Goal: Task Accomplishment & Management: Manage account settings

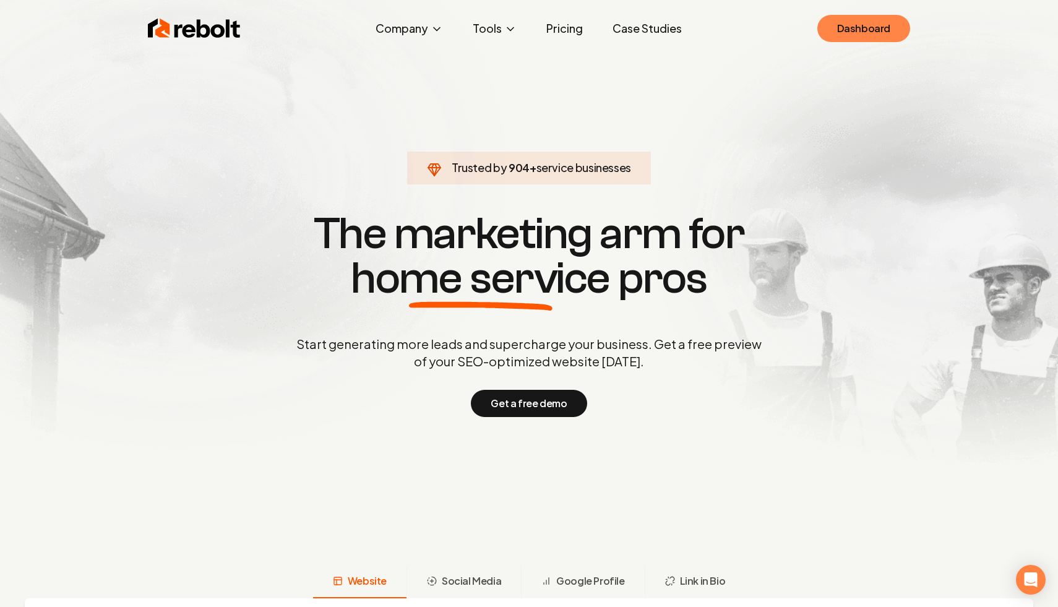
click at [853, 20] on link "Dashboard" at bounding box center [863, 28] width 93 height 27
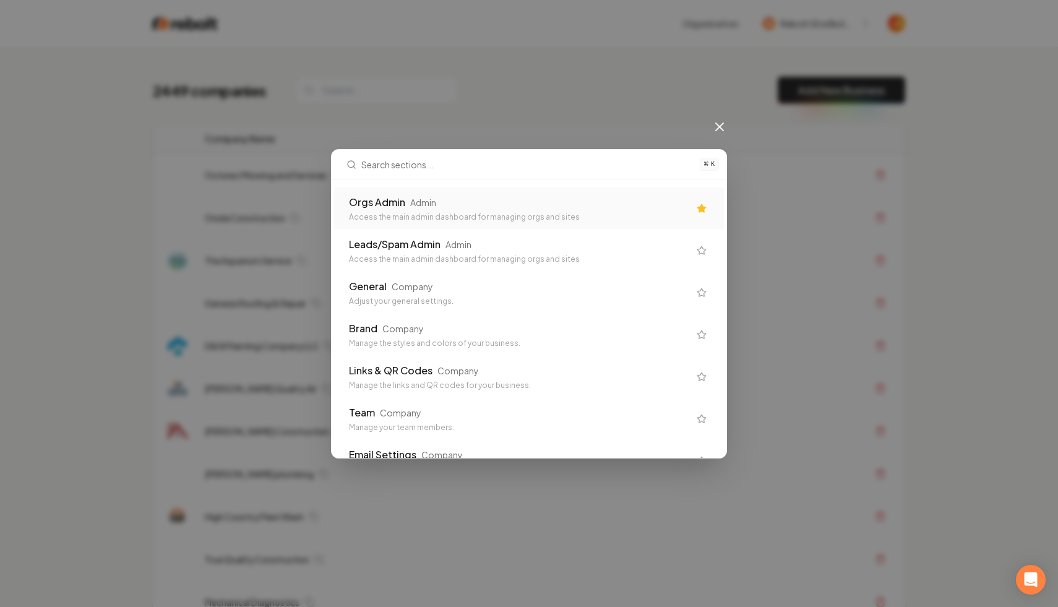
click at [446, 210] on div "Orgs Admin Admin Access the main admin dashboard for managing orgs and sites" at bounding box center [519, 208] width 340 height 27
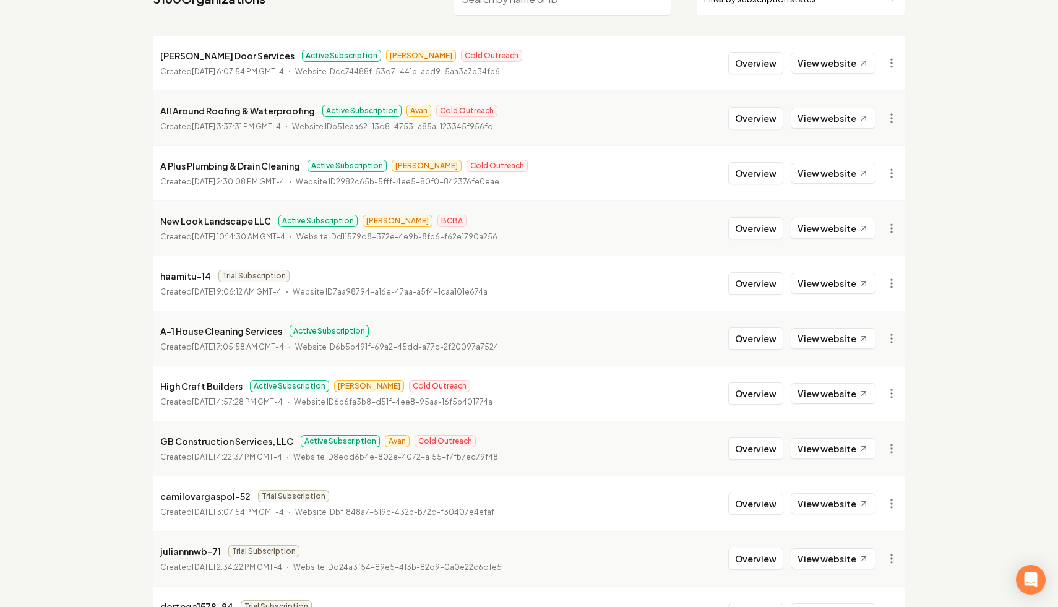
scroll to position [150, 0]
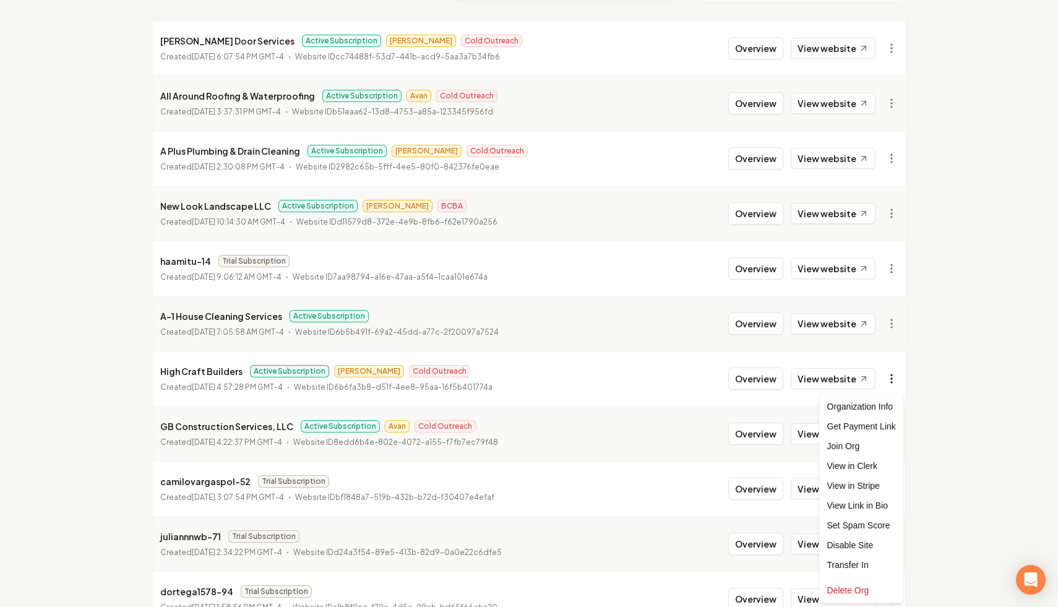
click at [886, 381] on html "Dashboard Organization Rebolt Site Builder Organizations Spam Review SMM Ongoin…" at bounding box center [529, 153] width 1058 height 607
click at [867, 427] on div "Get Payment Link" at bounding box center [861, 426] width 79 height 20
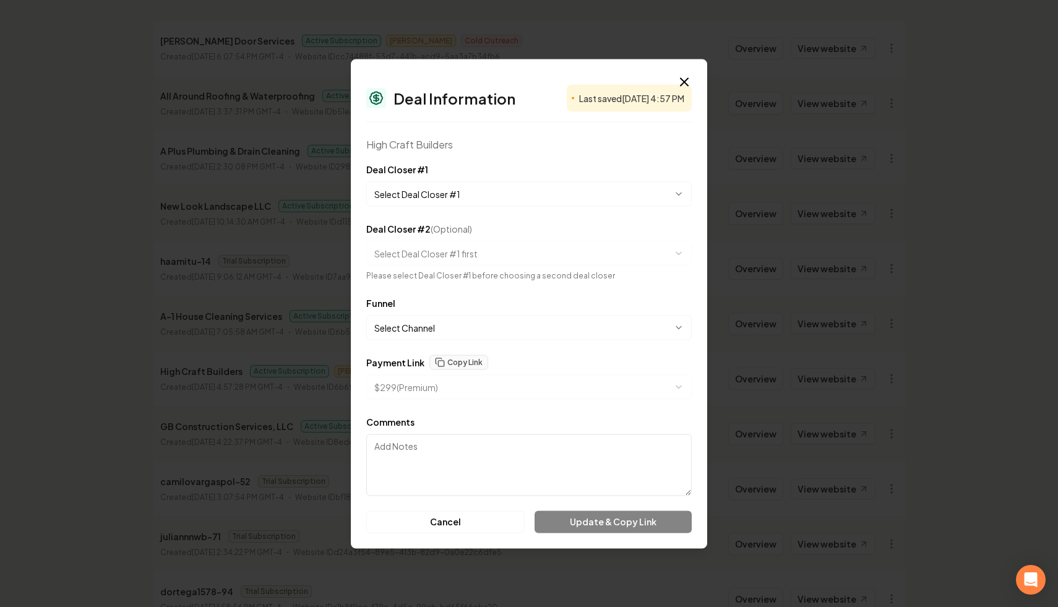
select select "**********"
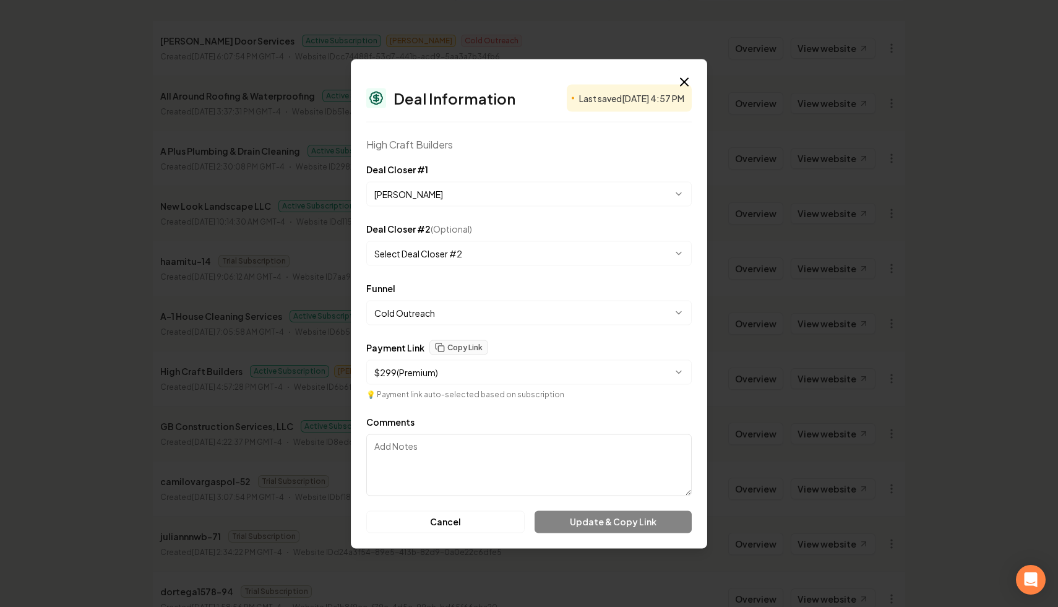
click at [451, 249] on body "Dashboard Organization Rebolt Site Builder Organizations Spam Review SMM Ongoin…" at bounding box center [529, 153] width 1058 height 607
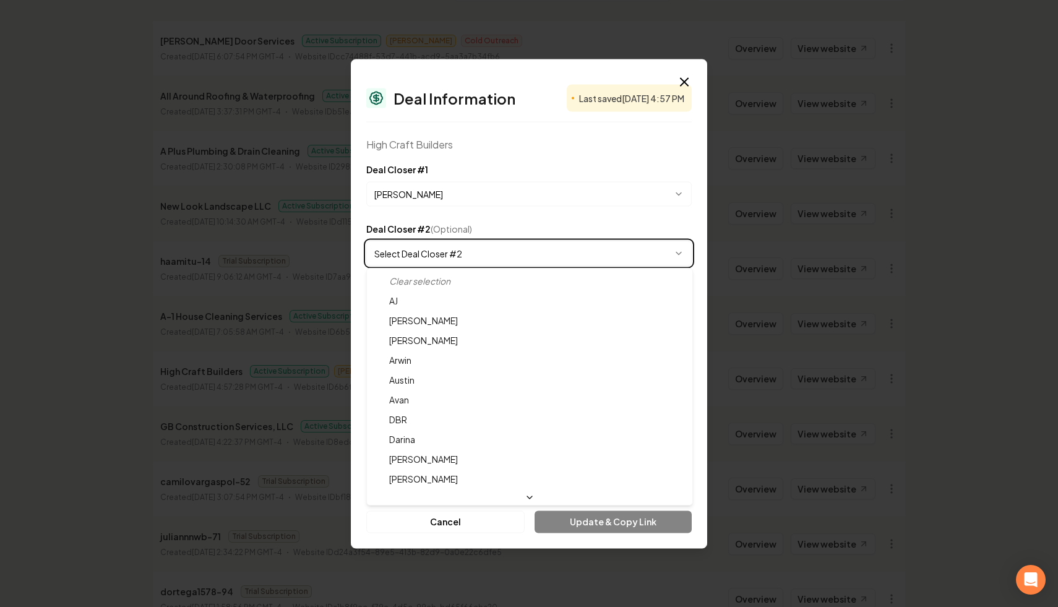
click at [455, 197] on body "Dashboard Organization Rebolt Site Builder Organizations Spam Review SMM Ongoin…" at bounding box center [529, 153] width 1058 height 607
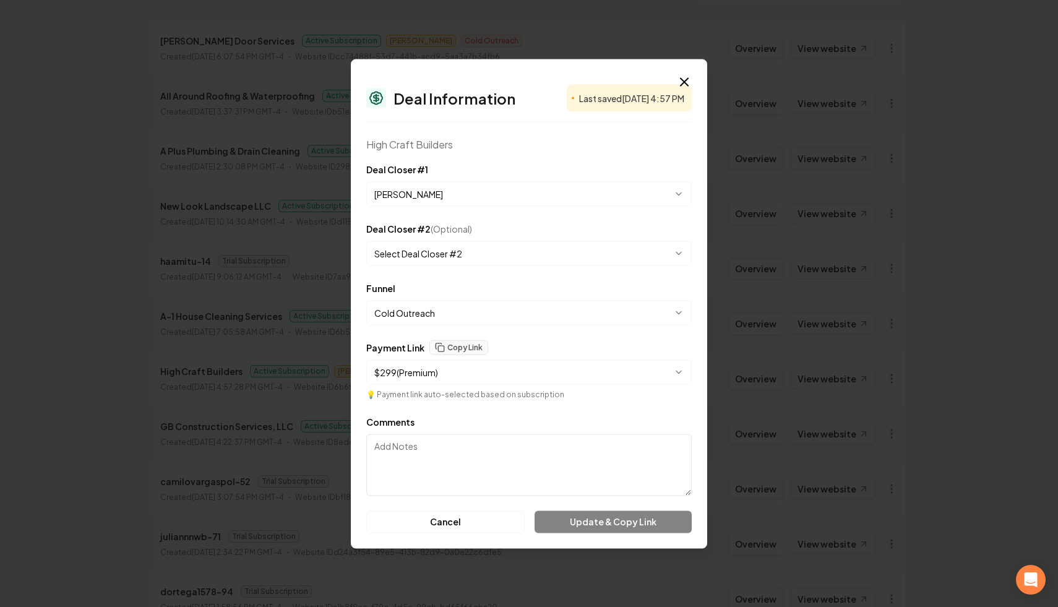
click at [436, 197] on body "Dashboard Organization Rebolt Site Builder Organizations Spam Review SMM Ongoin…" at bounding box center [529, 153] width 1058 height 607
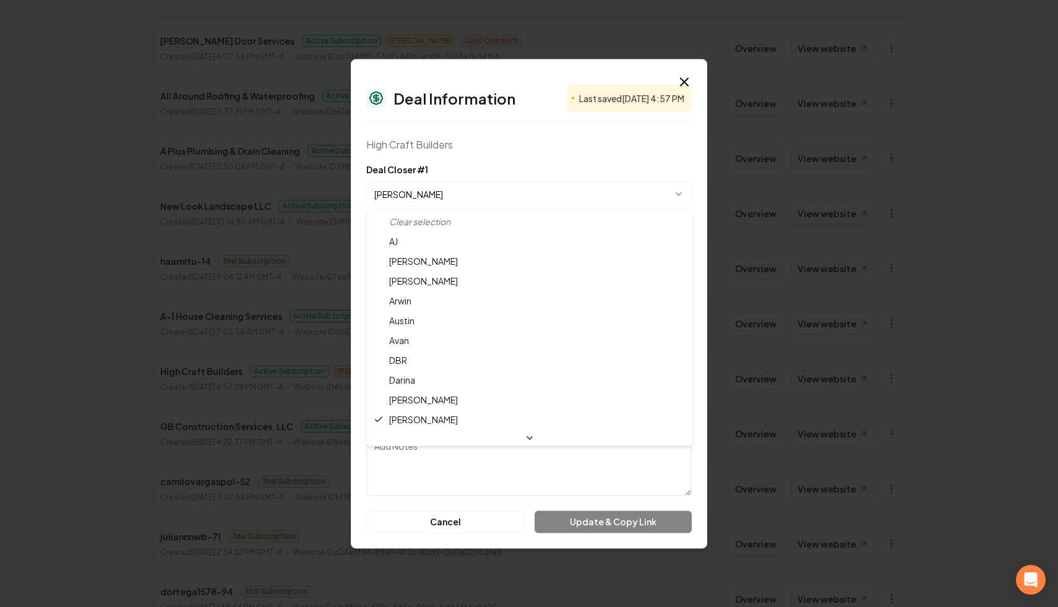
scroll to position [41, 0]
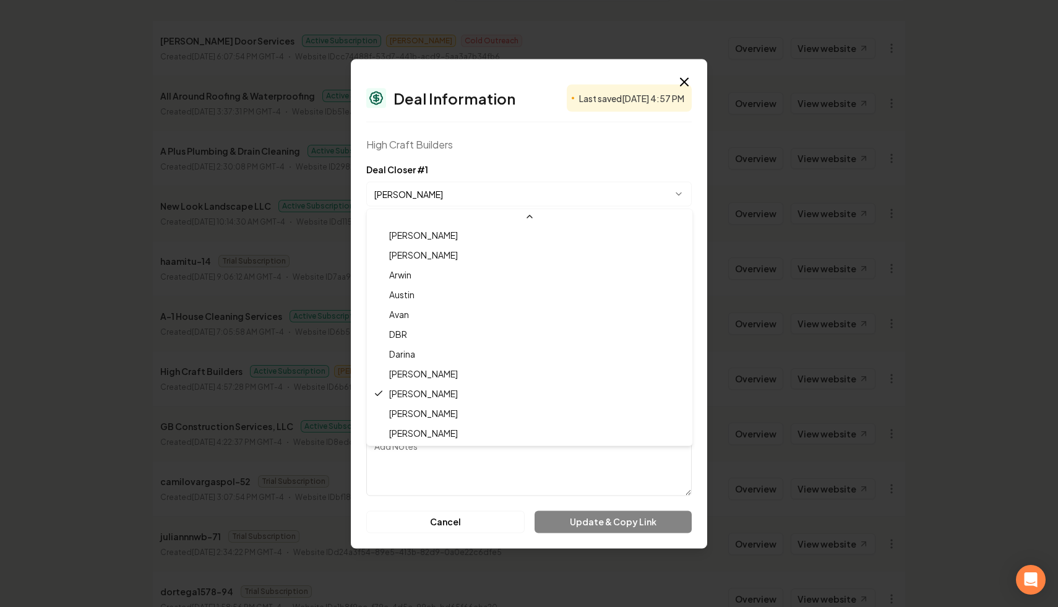
select select "**********"
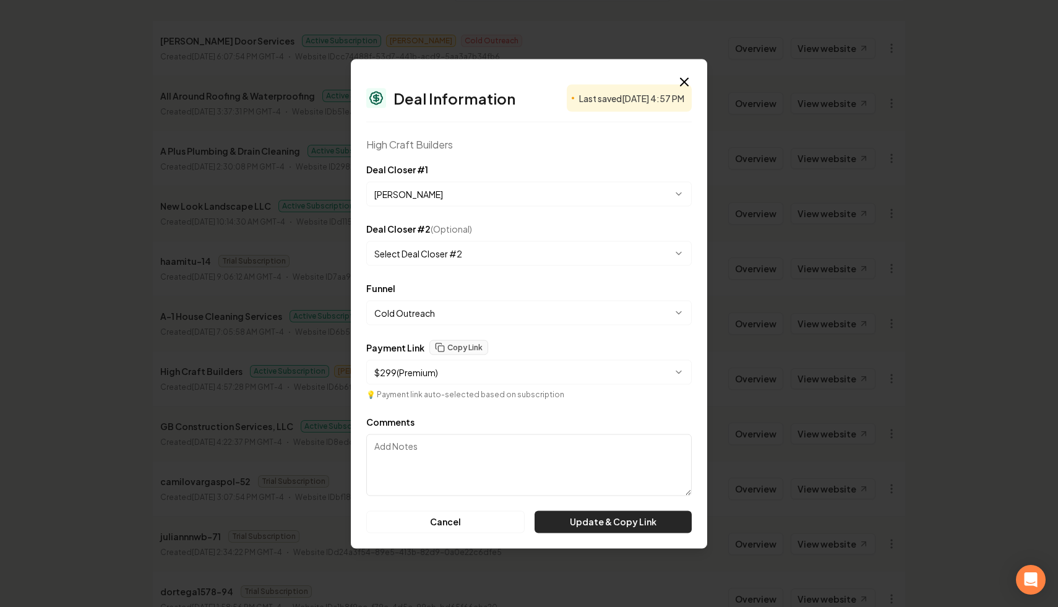
click at [569, 523] on button "Update & Copy Link" at bounding box center [613, 522] width 157 height 22
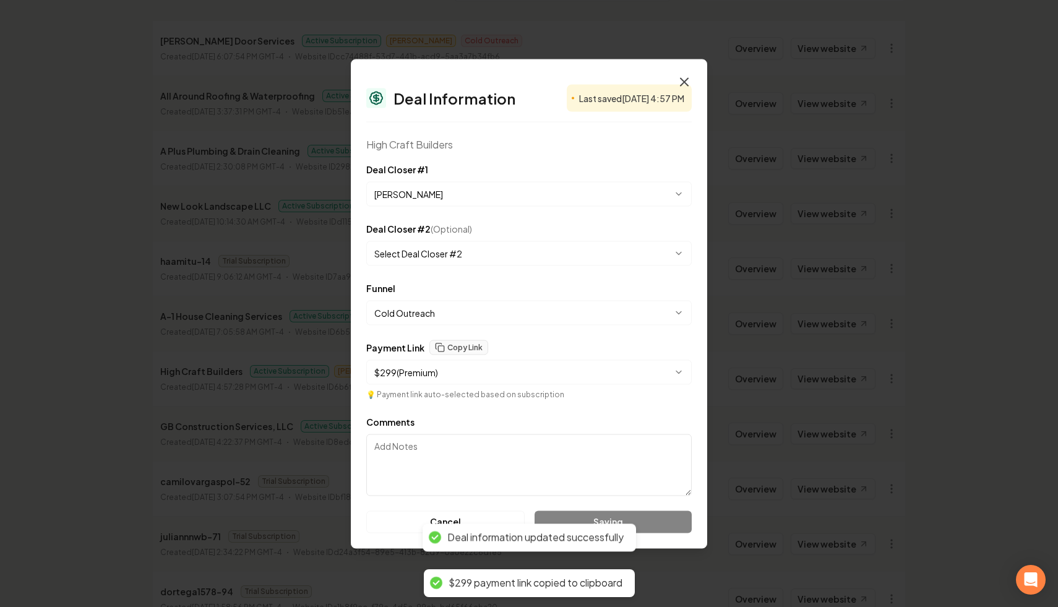
click at [684, 79] on icon "button" at bounding box center [684, 81] width 15 height 15
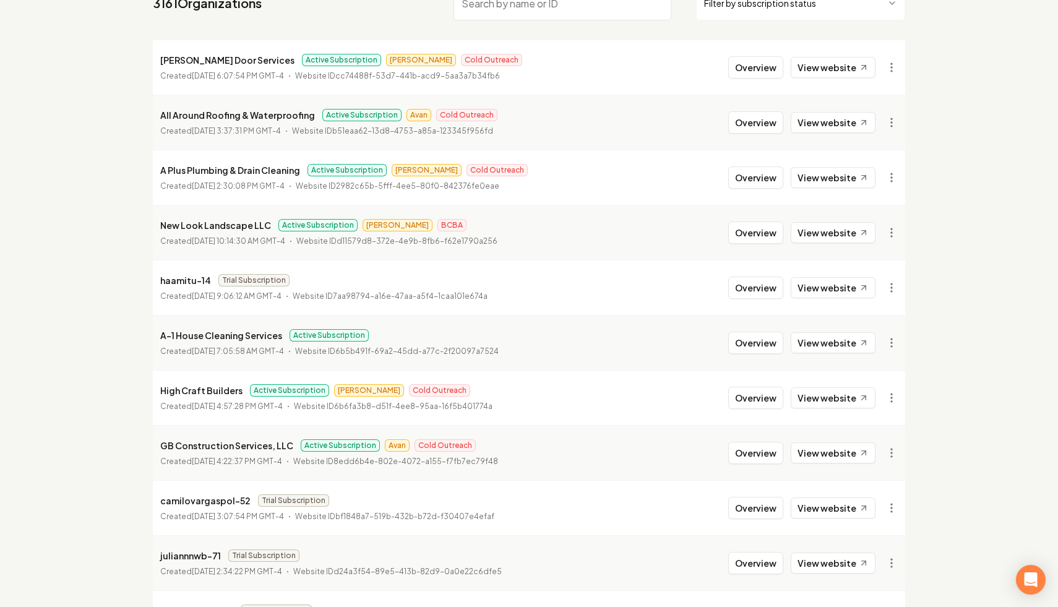
scroll to position [132, 0]
click at [767, 400] on button "Overview" at bounding box center [755, 397] width 55 height 22
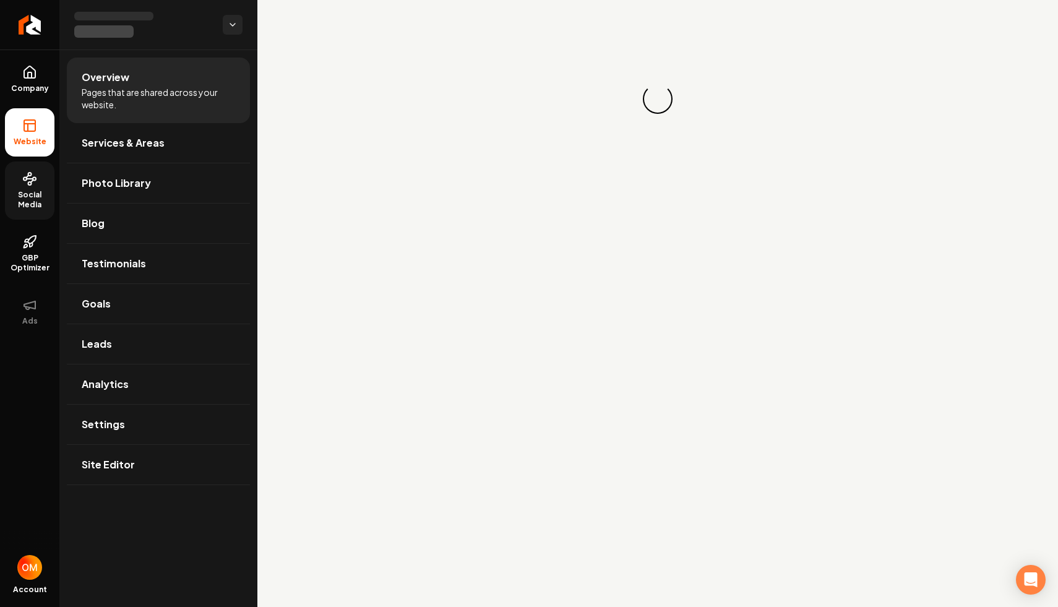
click at [14, 194] on span "Social Media" at bounding box center [30, 200] width 50 height 20
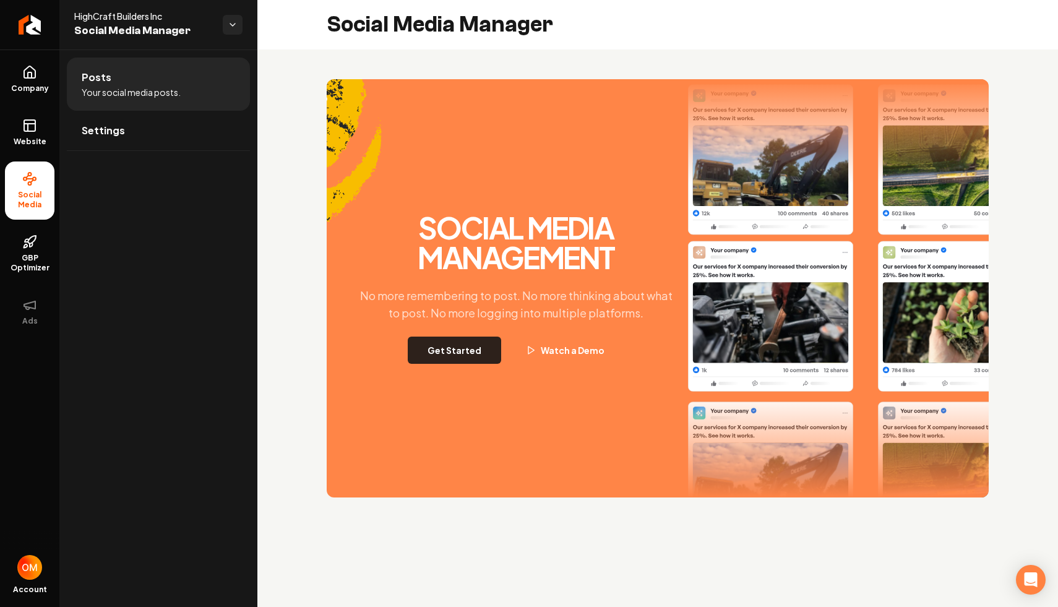
click at [459, 358] on button "Get Started" at bounding box center [454, 350] width 93 height 27
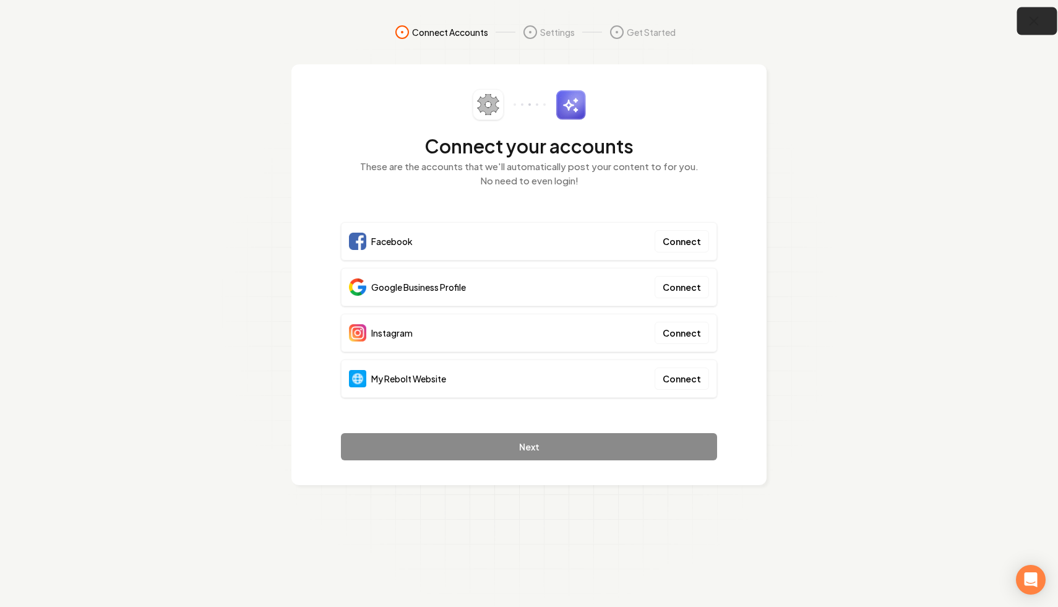
click at [1040, 11] on button "button" at bounding box center [1037, 21] width 40 height 28
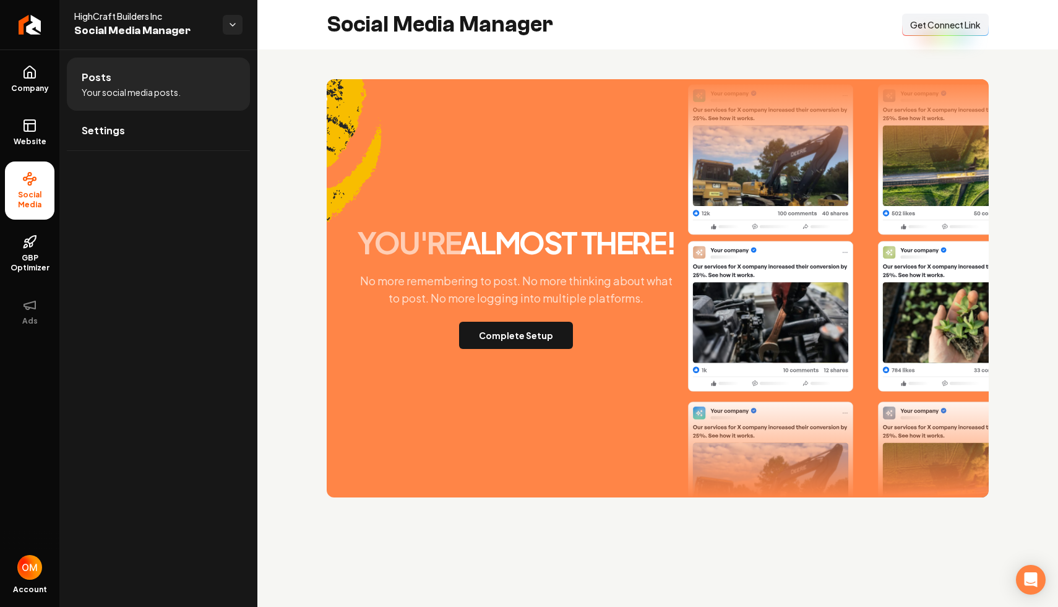
click at [952, 23] on span "Get Connect Link" at bounding box center [945, 25] width 71 height 12
click at [30, 80] on link "Company" at bounding box center [30, 79] width 50 height 48
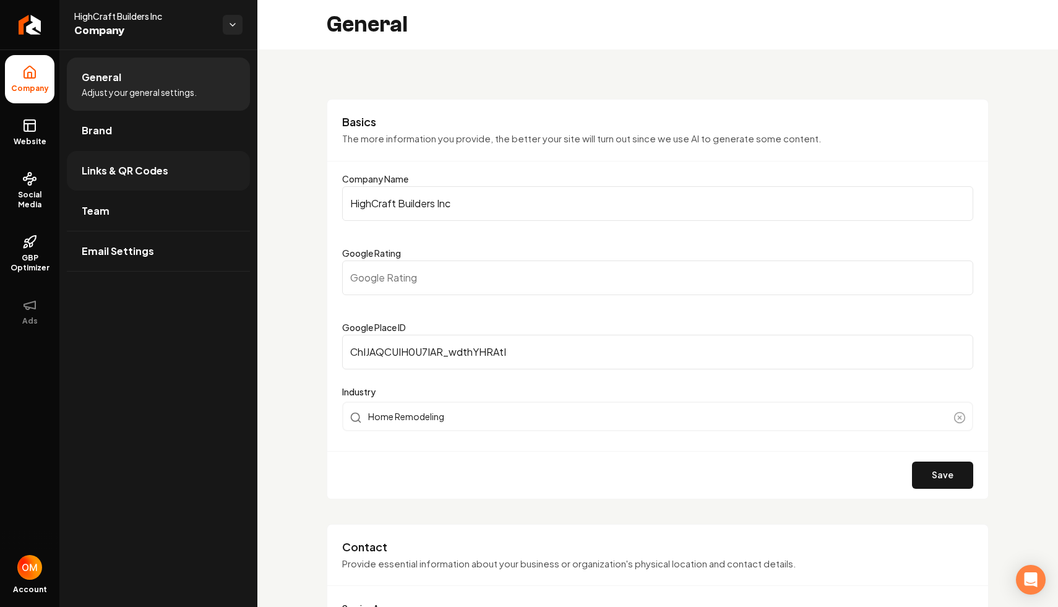
click at [126, 169] on span "Links & QR Codes" at bounding box center [125, 170] width 87 height 15
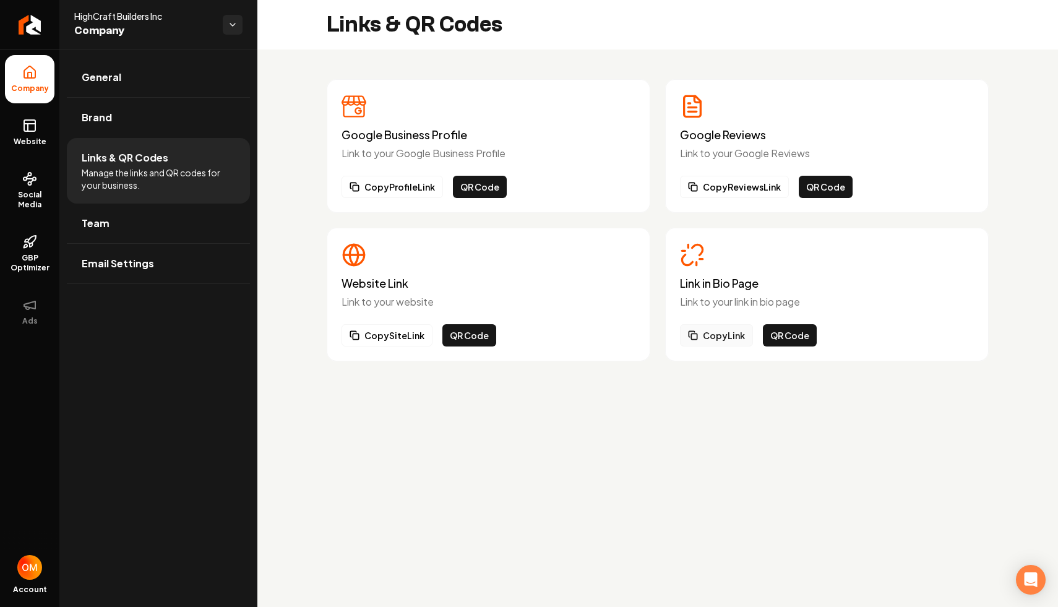
click at [709, 340] on button "Copy Link" at bounding box center [716, 335] width 73 height 22
click at [40, 128] on link "Website" at bounding box center [30, 132] width 50 height 48
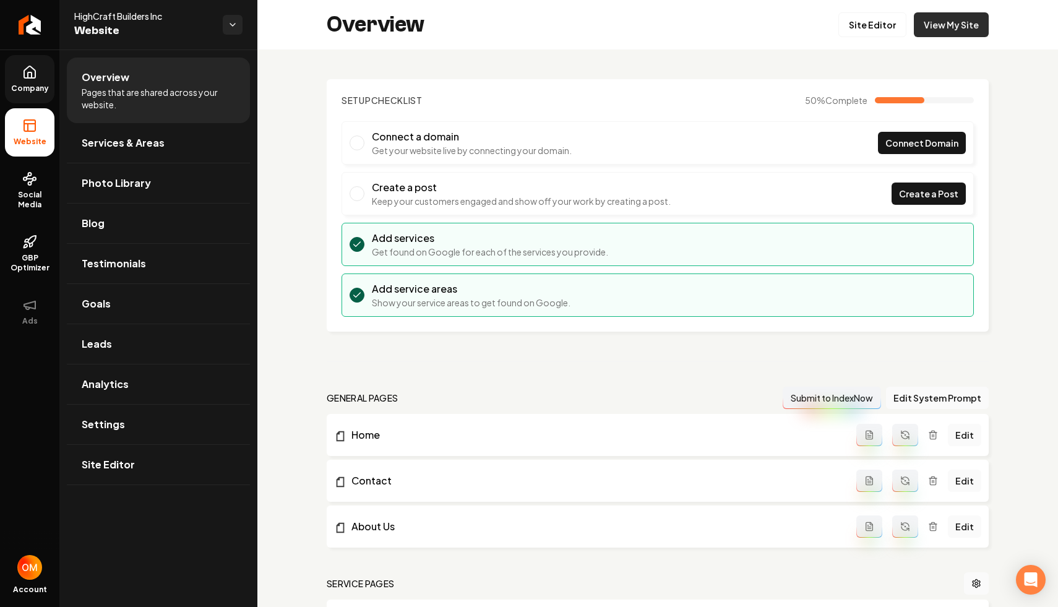
click at [928, 14] on link "View My Site" at bounding box center [951, 24] width 75 height 25
click at [32, 20] on icon "Return to dashboard" at bounding box center [30, 25] width 20 height 20
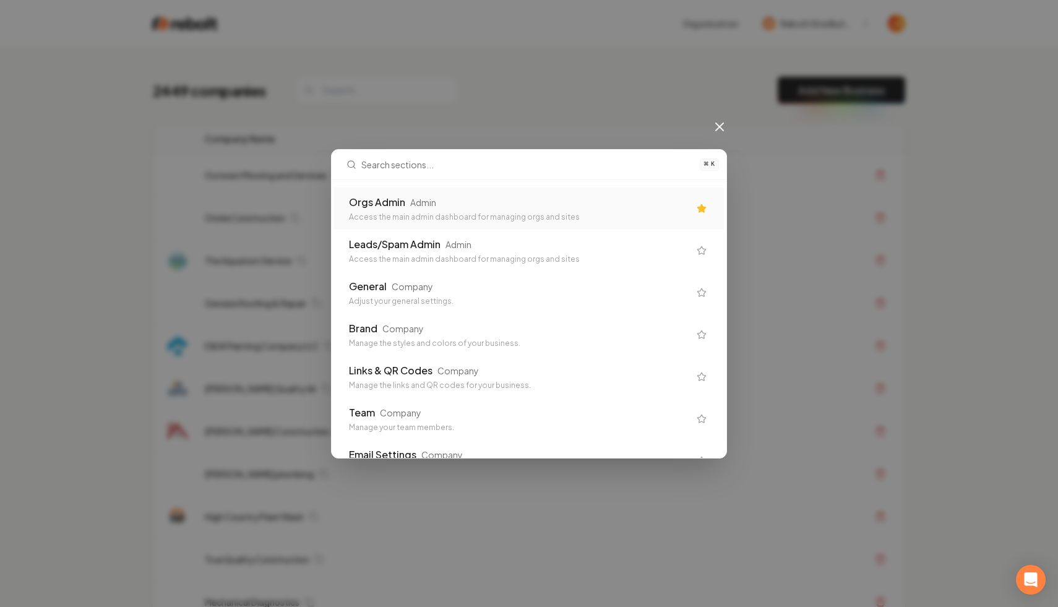
click at [403, 216] on div "Access the main admin dashboard for managing orgs and sites" at bounding box center [519, 217] width 340 height 10
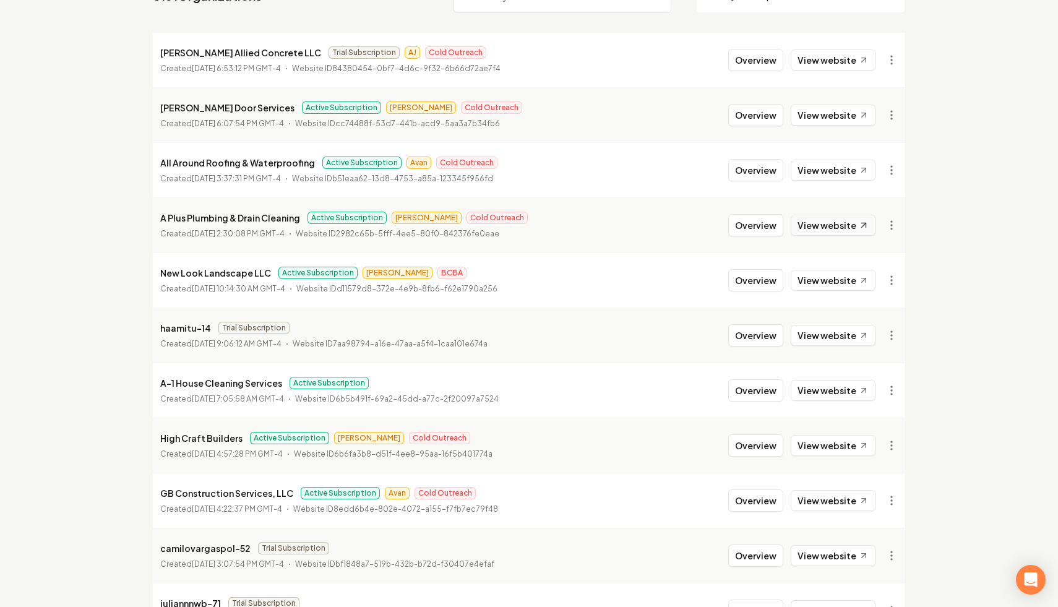
scroll to position [178, 0]
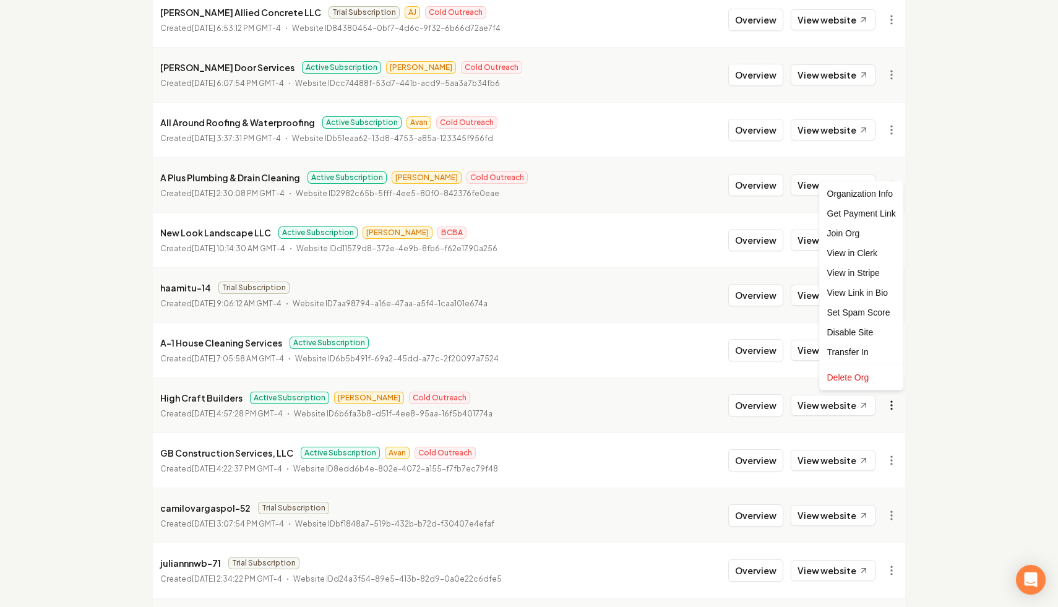
click at [887, 408] on html "Dashboard Organization Rebolt Site Builder Organizations Spam Review SMM Ongoin…" at bounding box center [529, 125] width 1058 height 607
click at [873, 198] on div "Organization Info" at bounding box center [861, 194] width 79 height 20
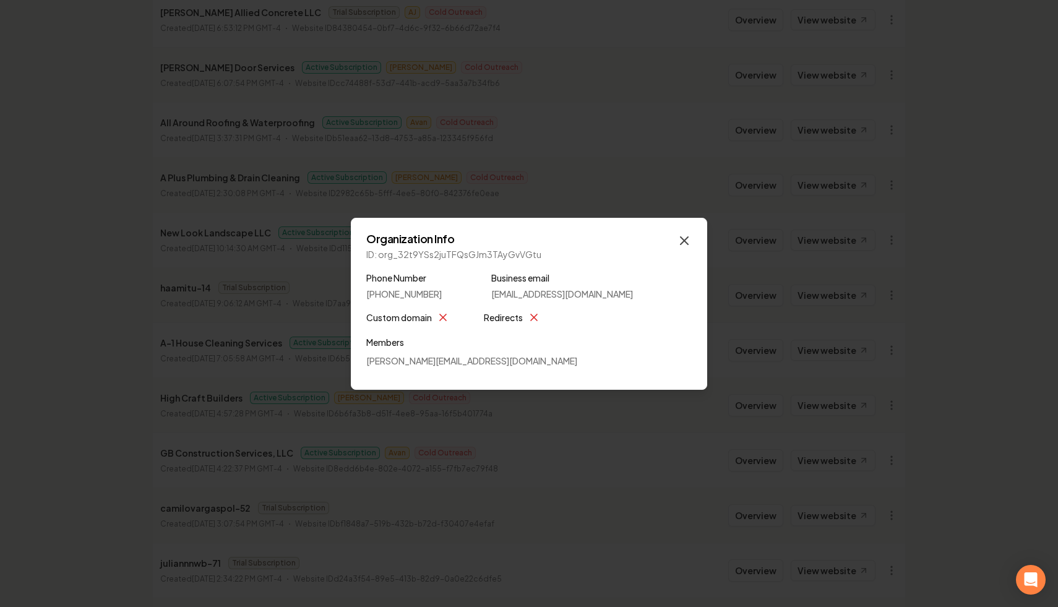
click at [679, 242] on icon "button" at bounding box center [684, 240] width 15 height 15
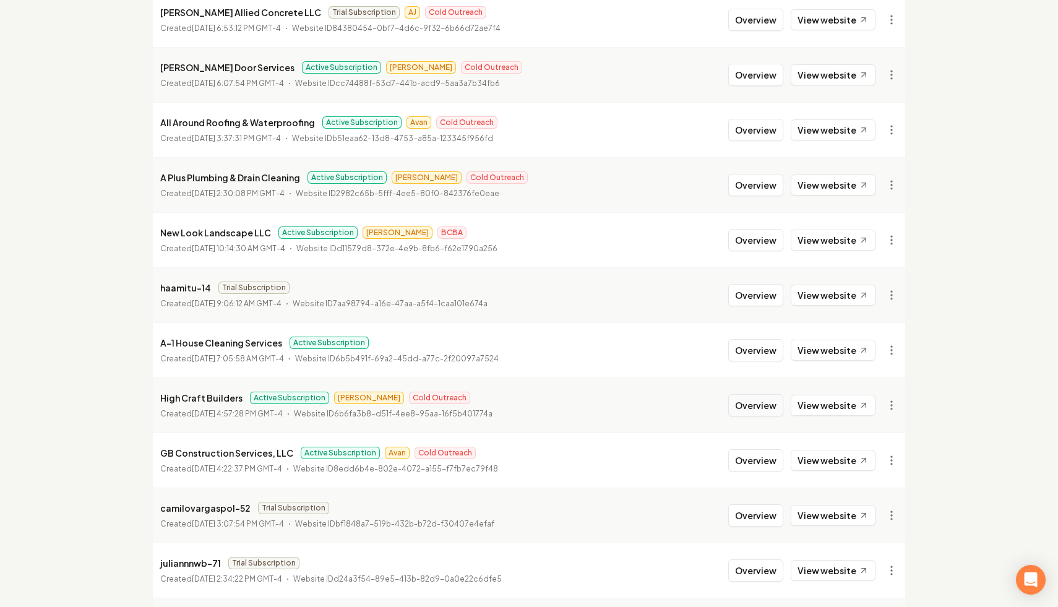
click at [767, 408] on button "Overview" at bounding box center [755, 405] width 55 height 22
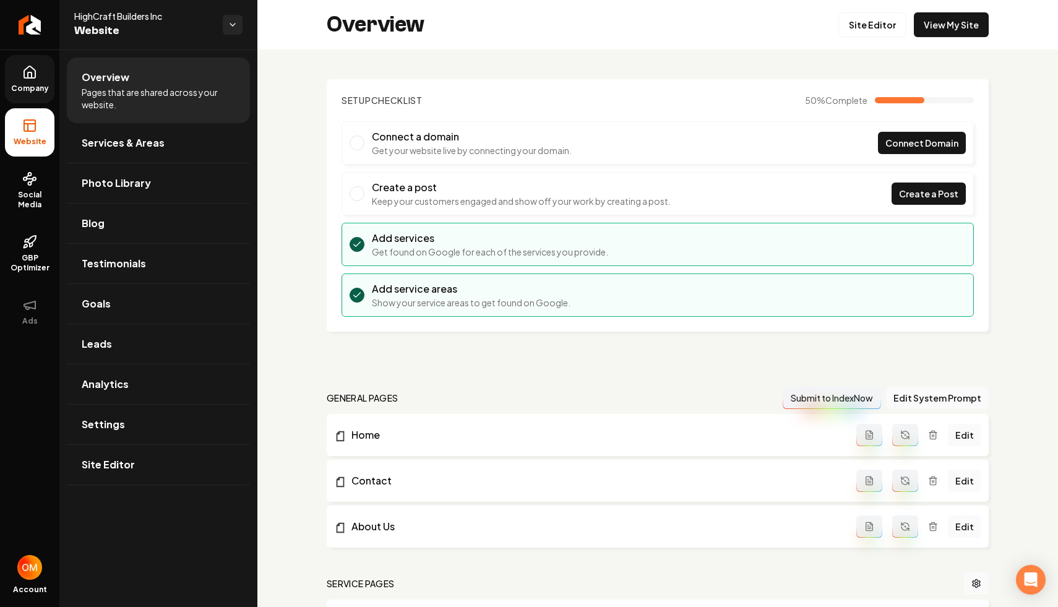
click at [22, 100] on link "Company" at bounding box center [30, 79] width 50 height 48
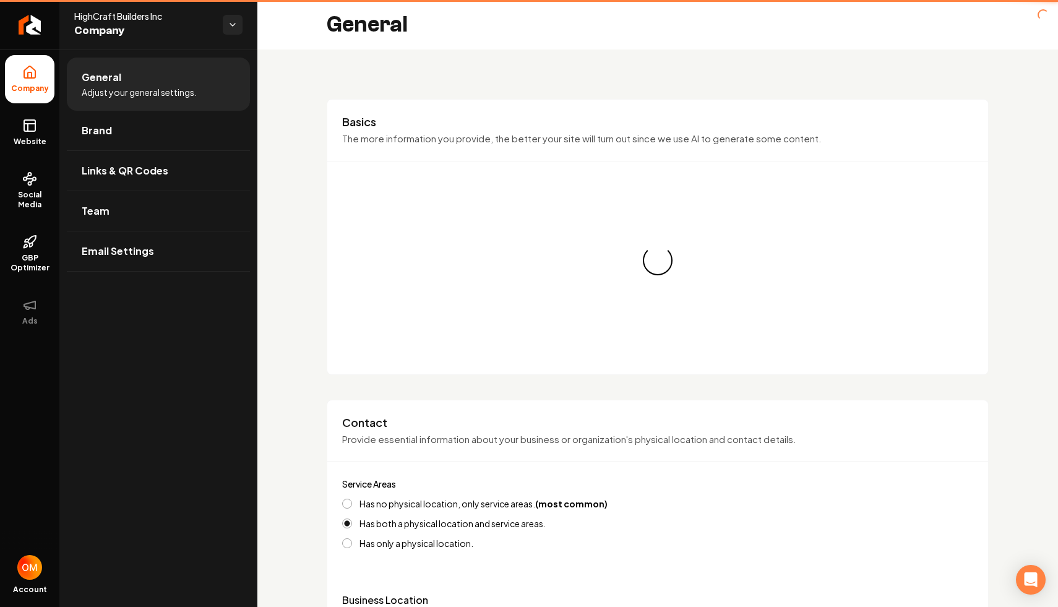
click at [24, 75] on icon at bounding box center [29, 72] width 11 height 12
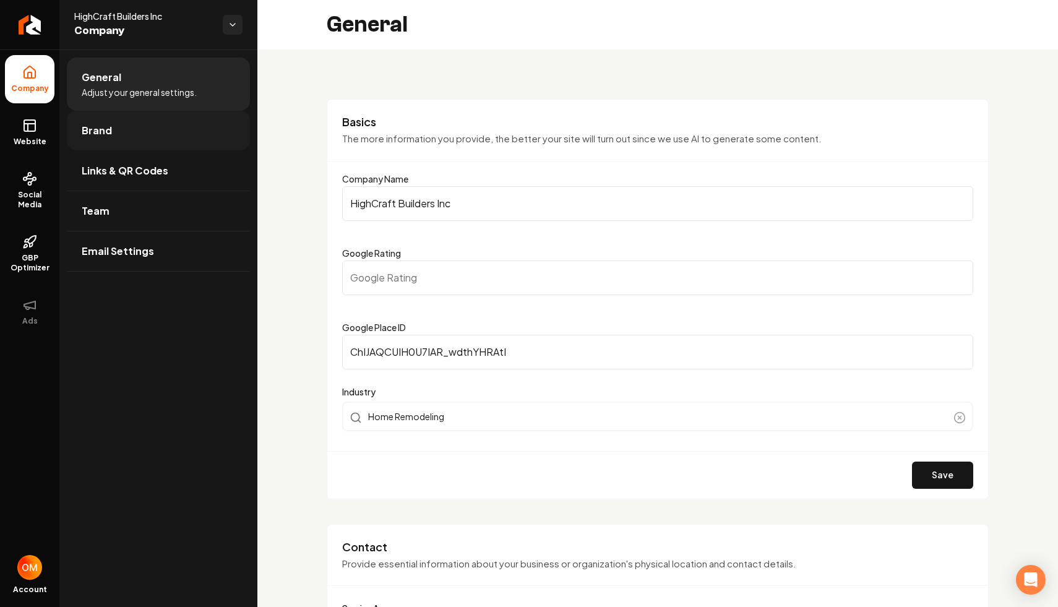
click at [88, 134] on span "Brand" at bounding box center [97, 130] width 30 height 15
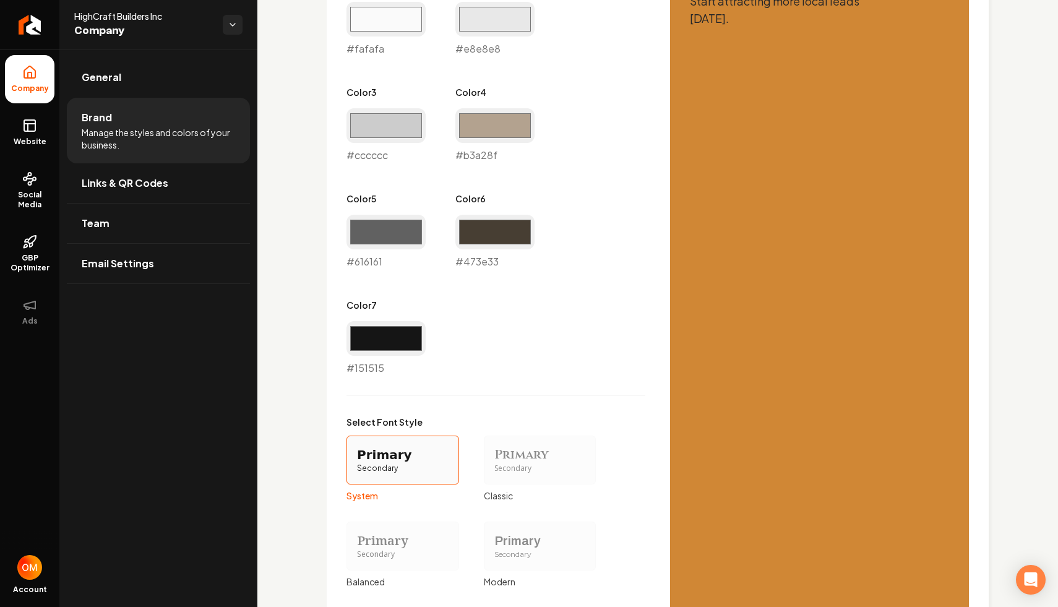
scroll to position [929, 0]
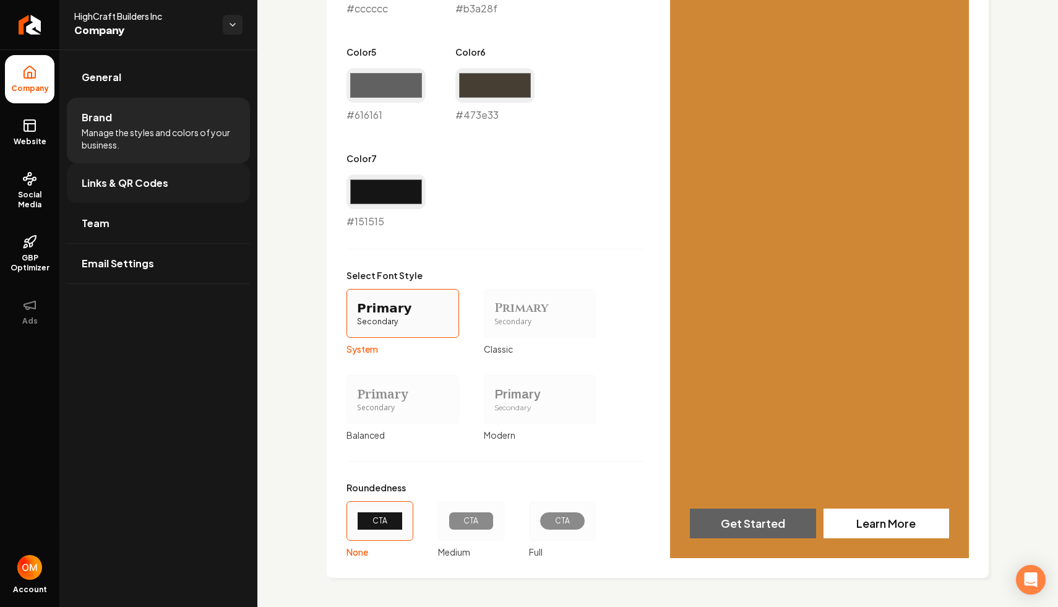
click at [155, 191] on link "Links & QR Codes" at bounding box center [158, 183] width 183 height 40
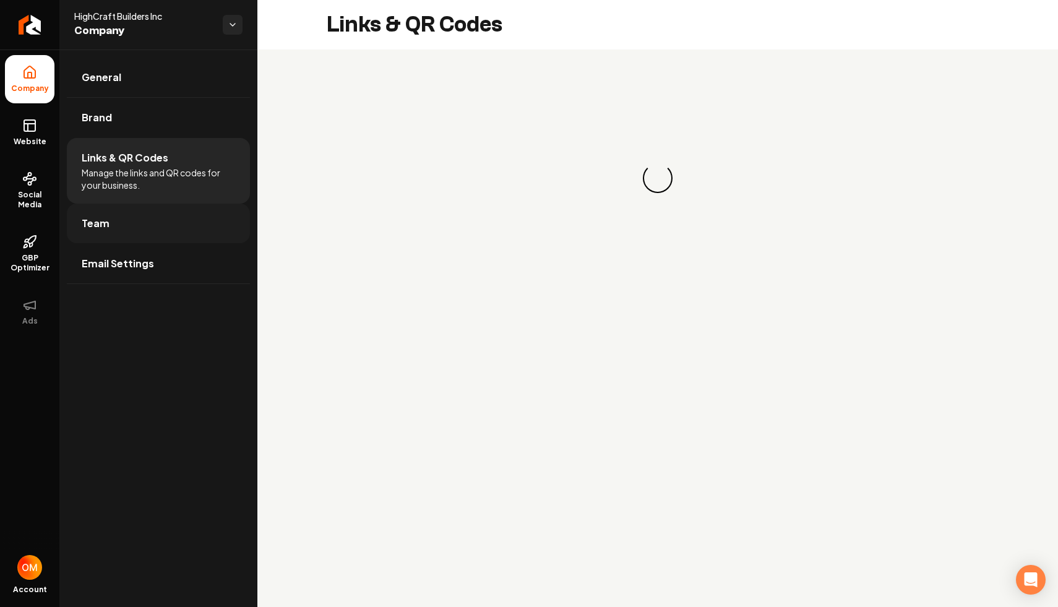
click at [139, 235] on link "Team" at bounding box center [158, 224] width 183 height 40
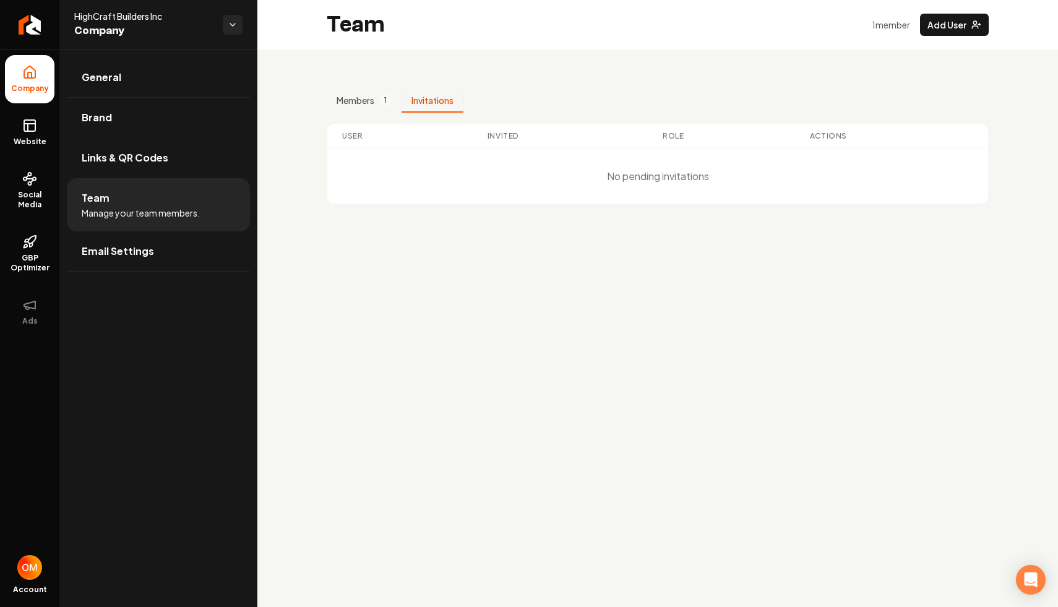
click at [428, 103] on button "Invitations" at bounding box center [433, 101] width 62 height 24
click at [347, 107] on button "Members 1" at bounding box center [364, 101] width 75 height 24
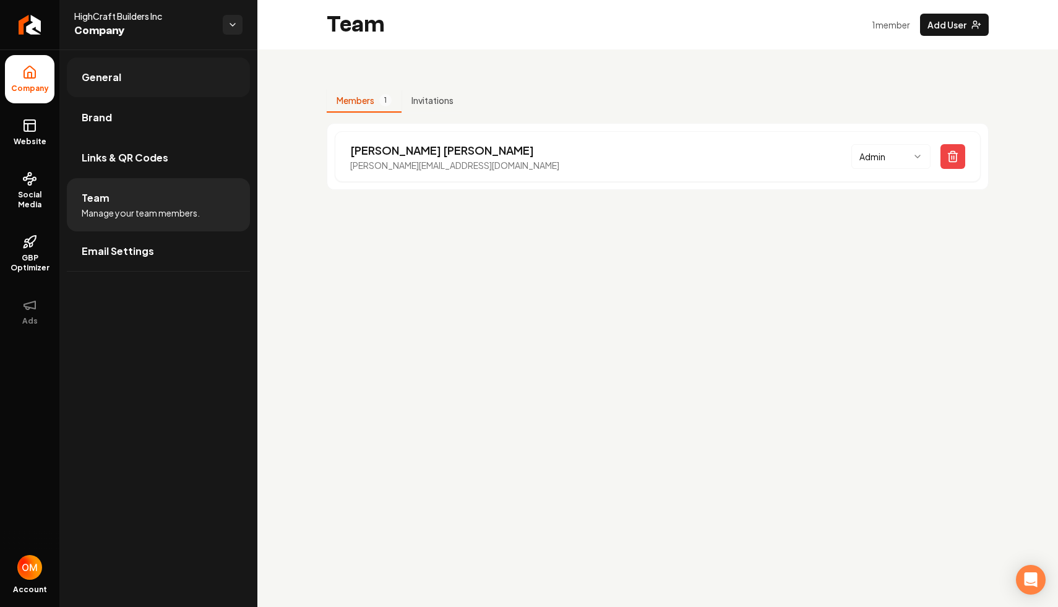
click at [163, 88] on link "General" at bounding box center [158, 78] width 183 height 40
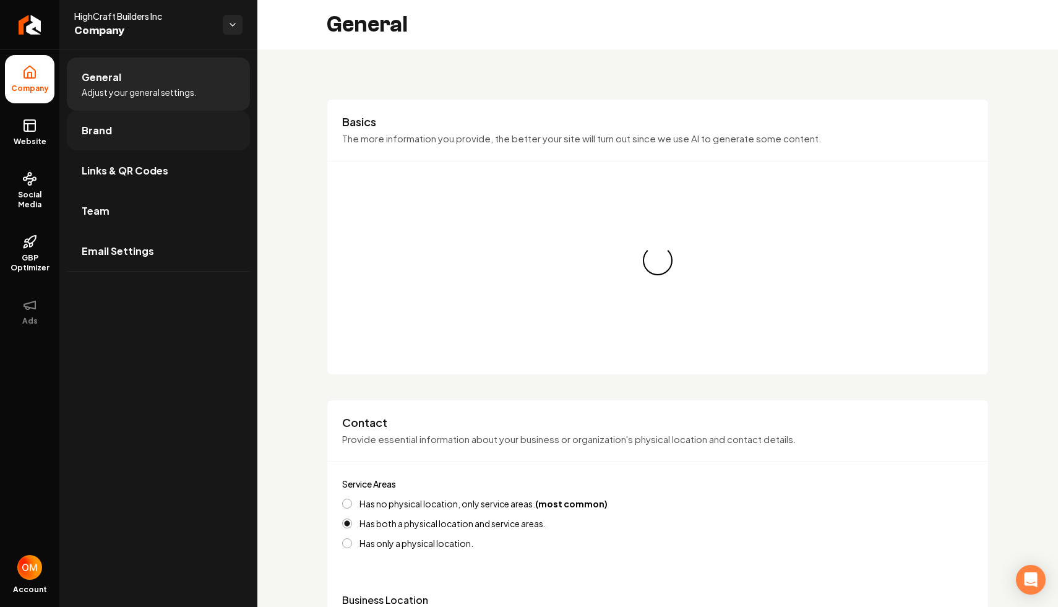
click at [155, 111] on link "Brand" at bounding box center [158, 131] width 183 height 40
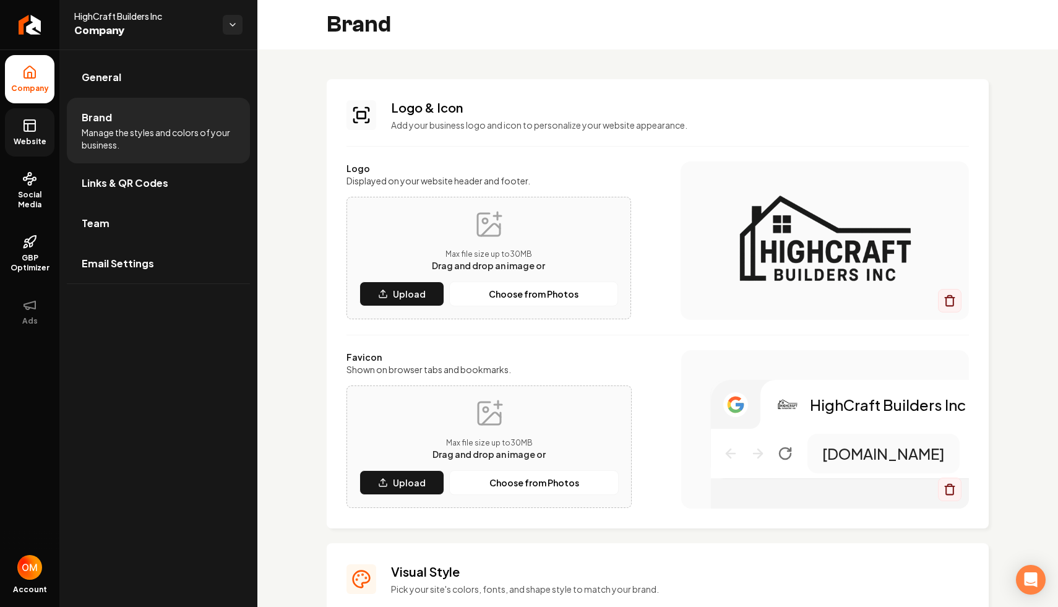
click at [37, 127] on icon at bounding box center [29, 125] width 15 height 15
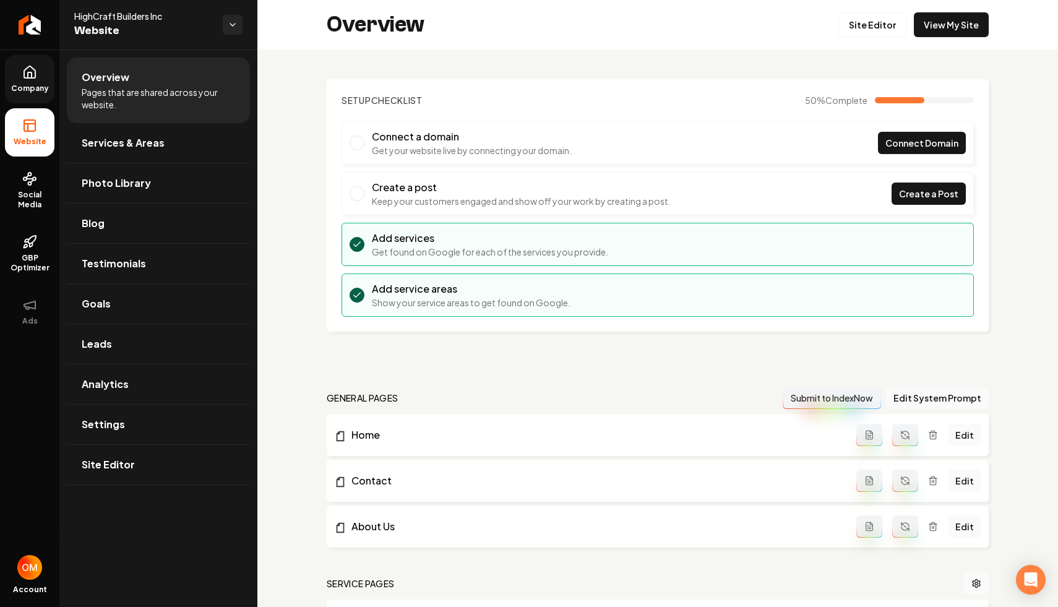
click at [32, 79] on icon at bounding box center [29, 72] width 15 height 15
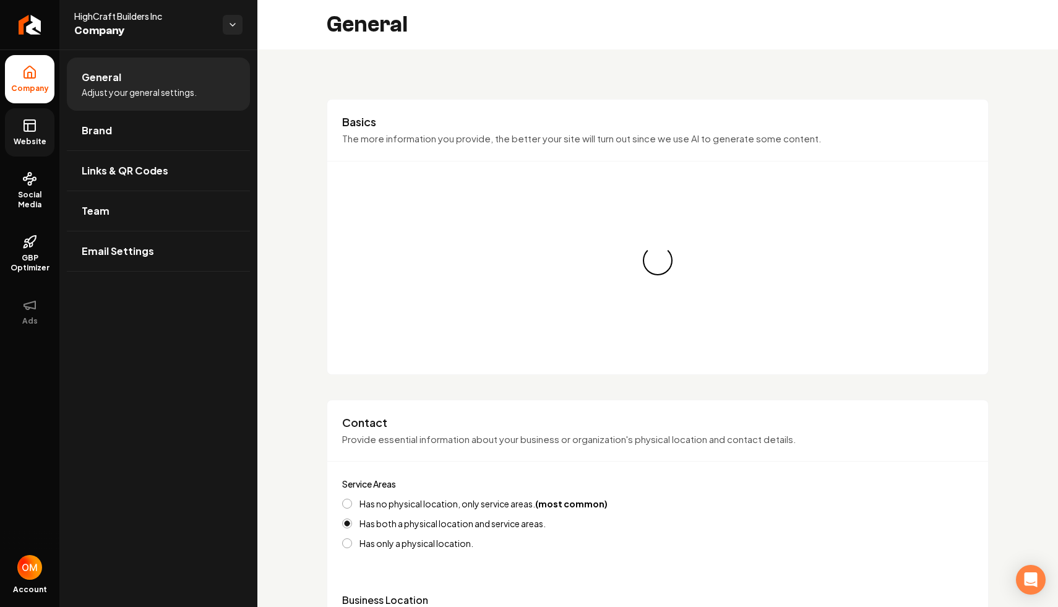
click at [111, 79] on span "General" at bounding box center [102, 77] width 40 height 15
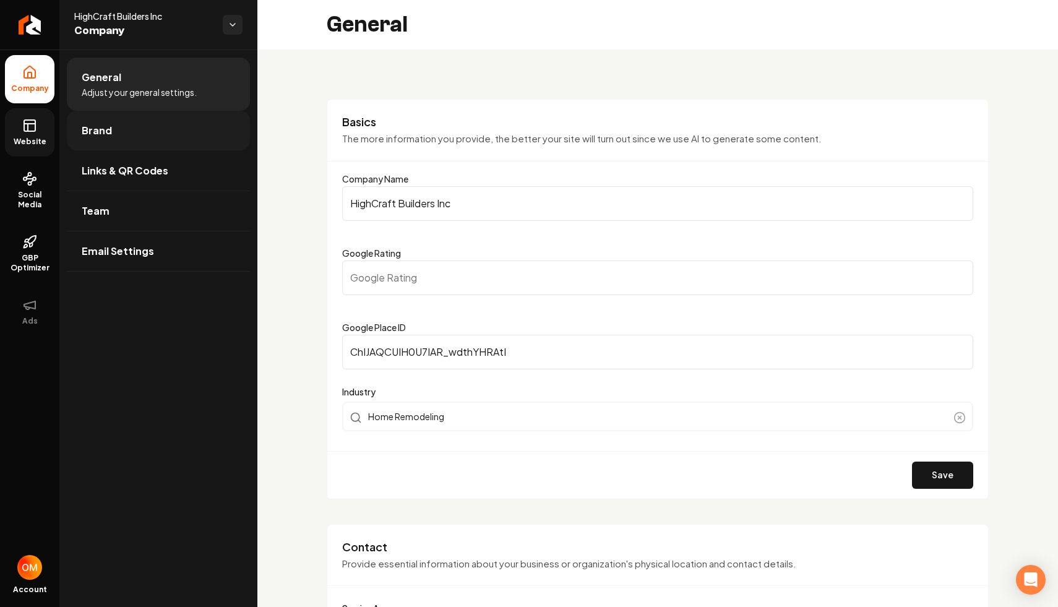
click at [106, 143] on link "Brand" at bounding box center [158, 131] width 183 height 40
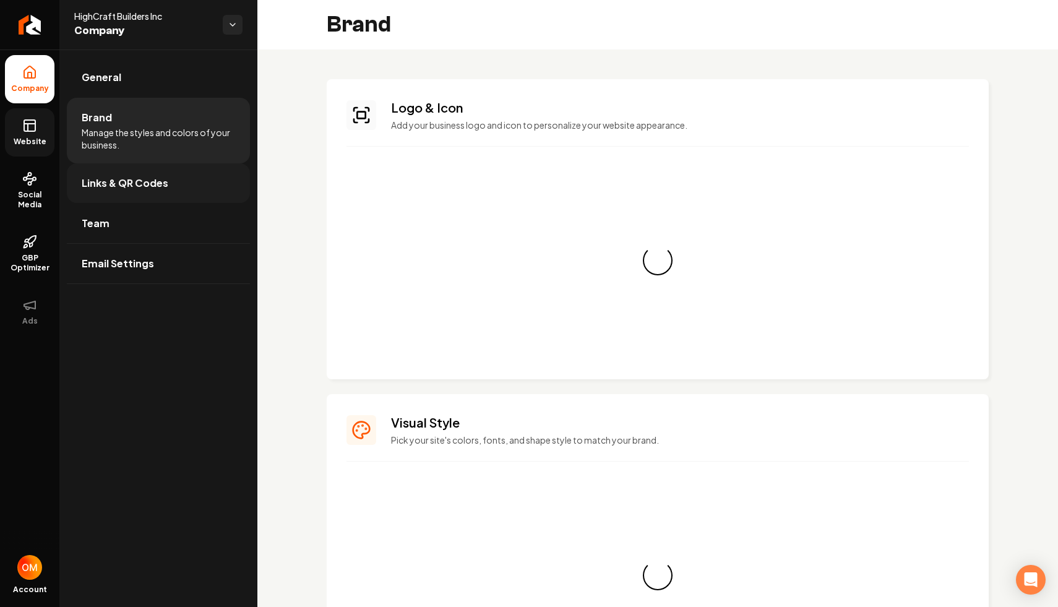
click at [108, 191] on link "Links & QR Codes" at bounding box center [158, 183] width 183 height 40
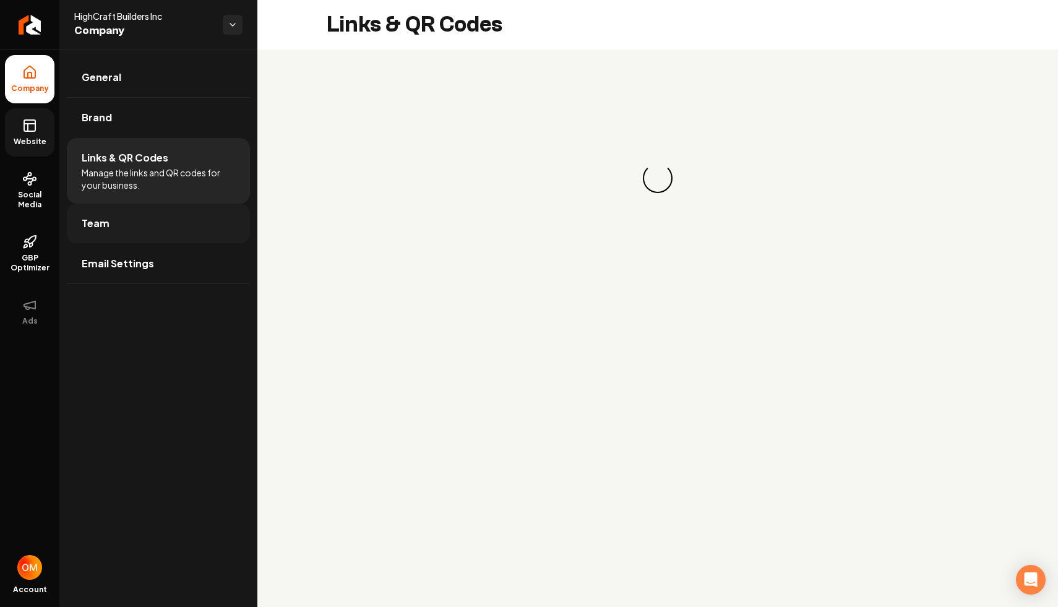
click at [106, 223] on span "Team" at bounding box center [96, 223] width 28 height 15
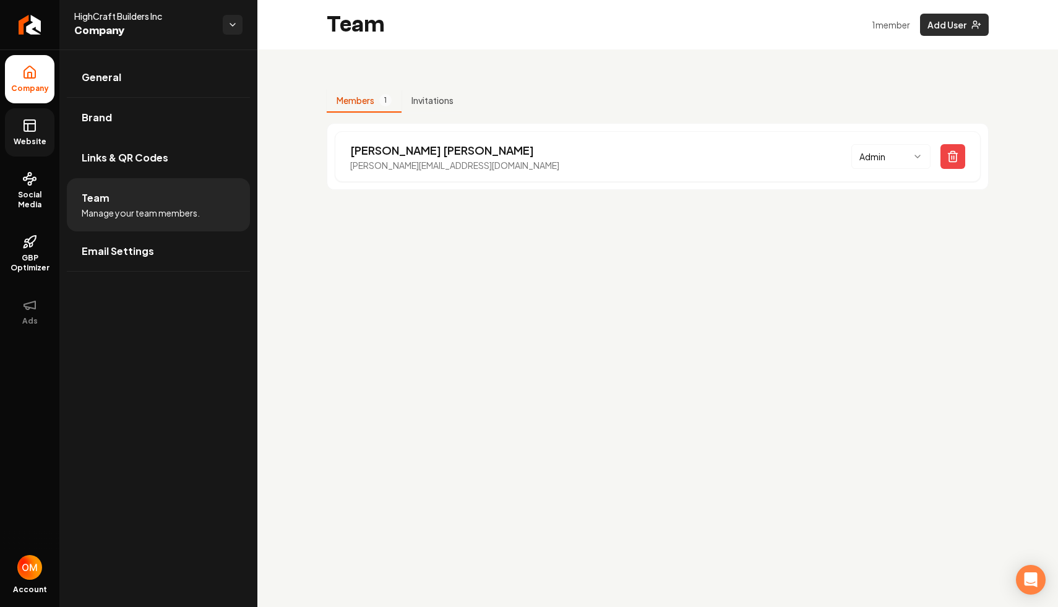
click at [955, 18] on button "Add User" at bounding box center [954, 25] width 69 height 22
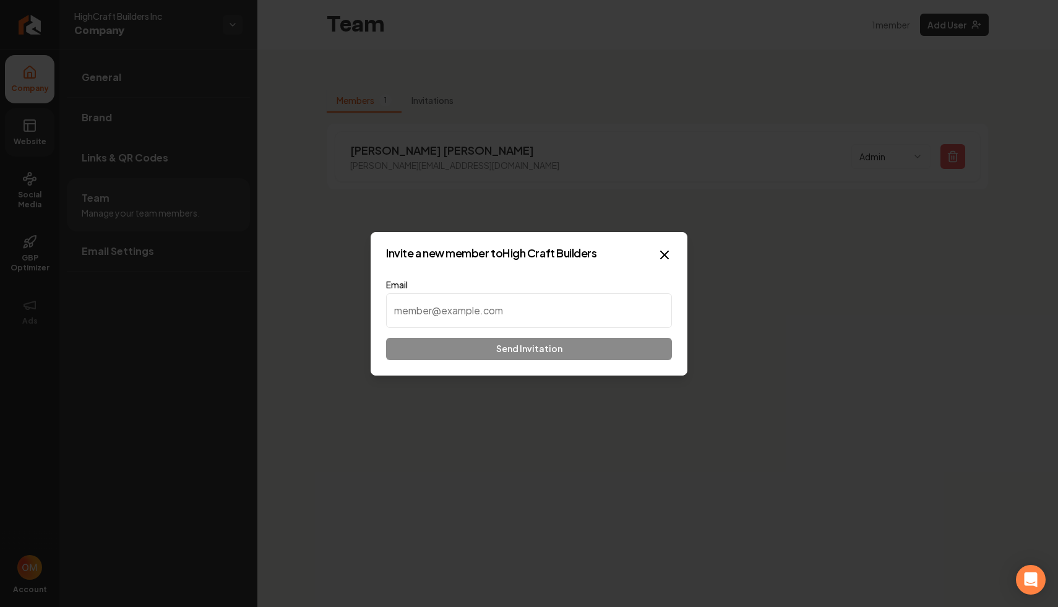
type input "[URL][DOMAIN_NAME]"
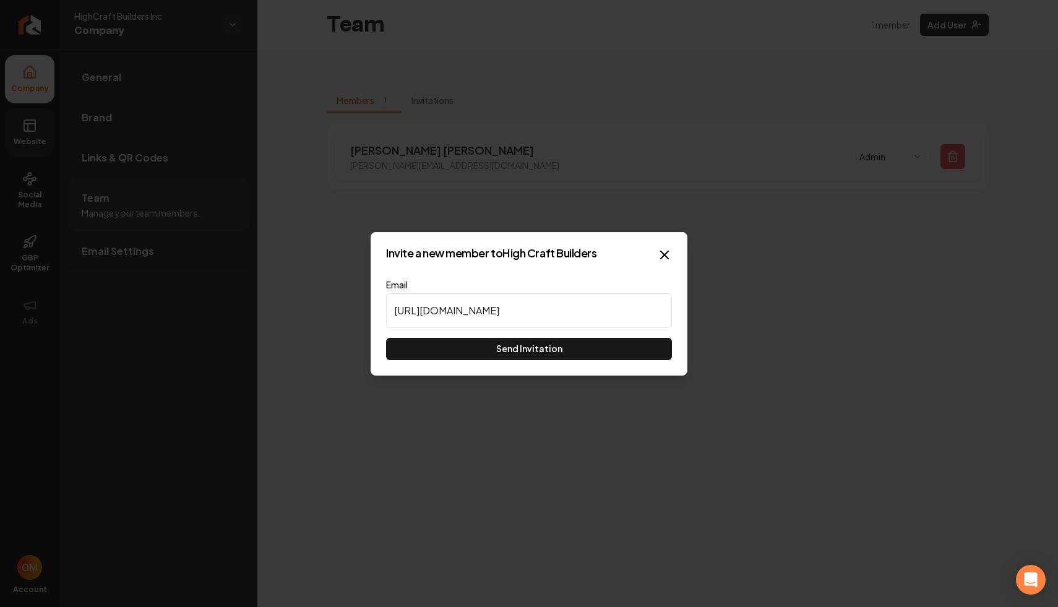
drag, startPoint x: 644, startPoint y: 309, endPoint x: 0, endPoint y: 291, distance: 644.5
click at [0, 291] on body "Company Website Social Media GBP Optimizer Ads Account HighCraft Builders Inc C…" at bounding box center [529, 303] width 1058 height 607
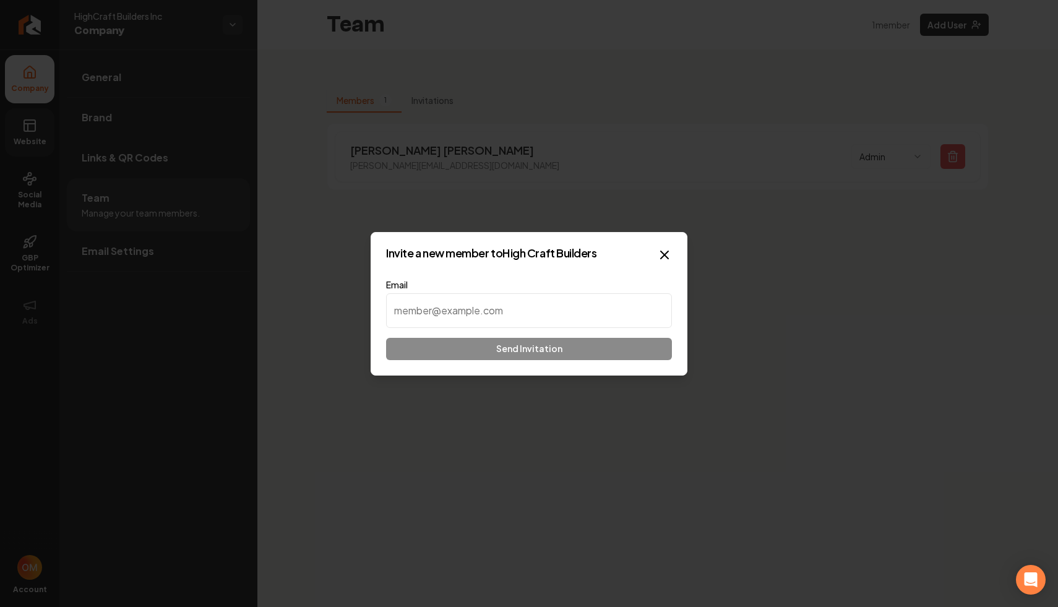
click at [602, 309] on input at bounding box center [529, 310] width 286 height 35
paste input "[PERSON_NAME][EMAIL_ADDRESS][DOMAIN_NAME]"
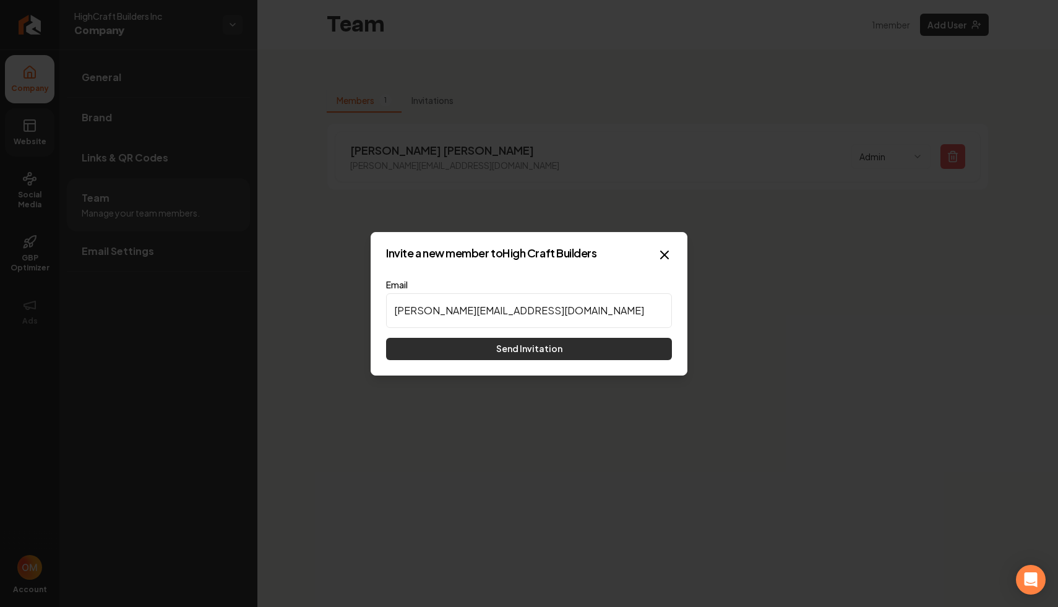
type input "[PERSON_NAME][EMAIL_ADDRESS][DOMAIN_NAME]"
click at [569, 354] on button "Send Invitation" at bounding box center [529, 349] width 286 height 22
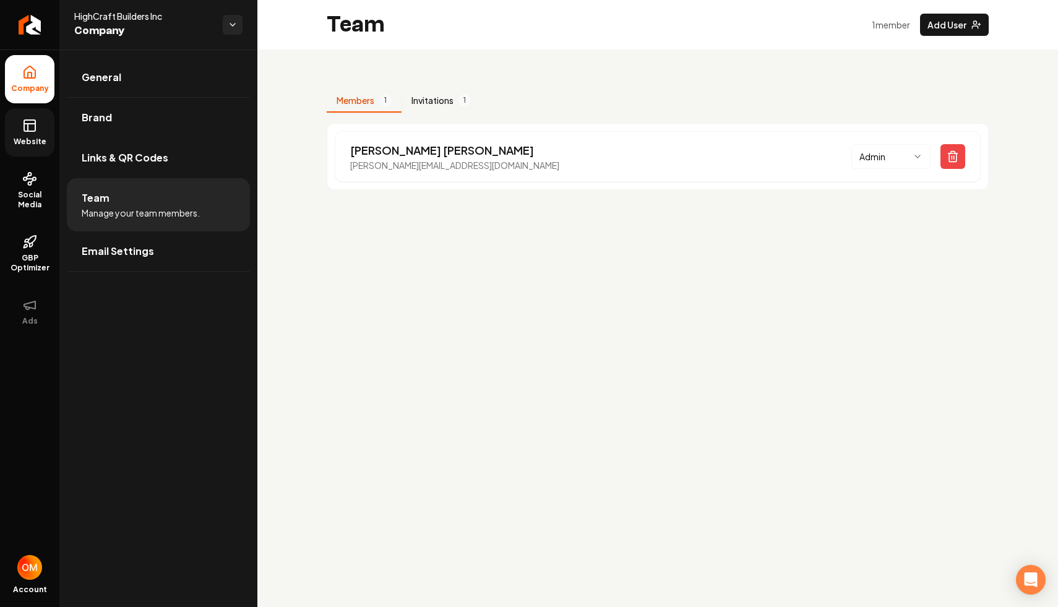
click at [428, 101] on button "Invitations 1" at bounding box center [441, 101] width 79 height 24
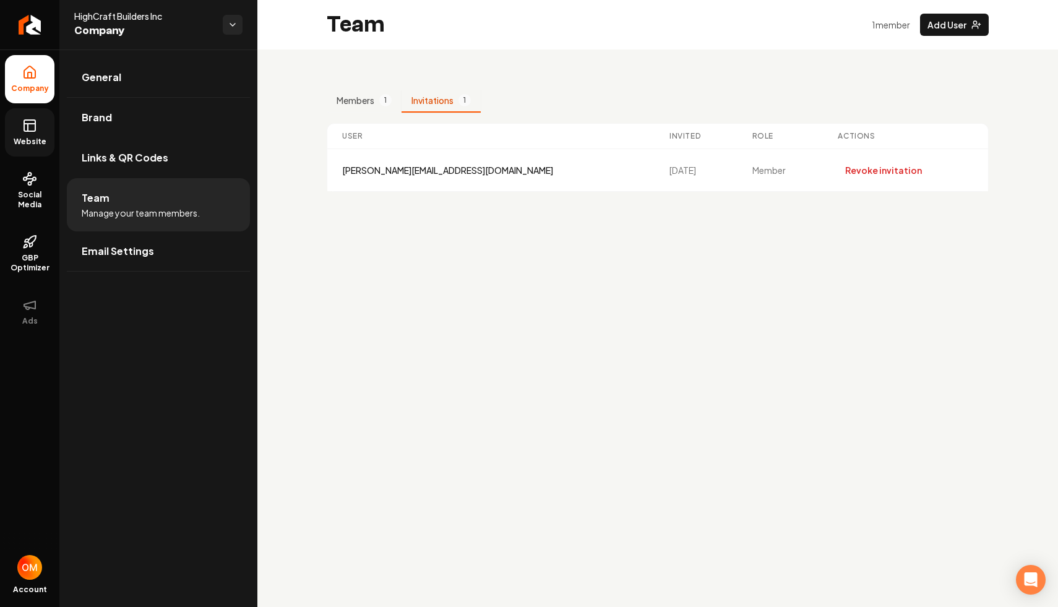
click at [22, 129] on link "Website" at bounding box center [30, 132] width 50 height 48
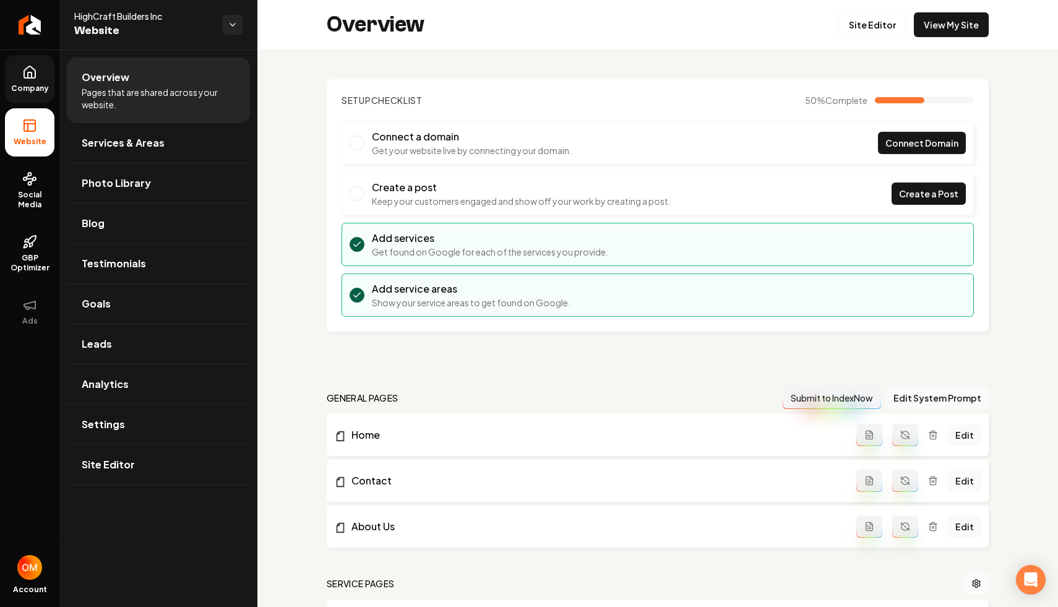
click at [28, 100] on link "Company" at bounding box center [30, 79] width 50 height 48
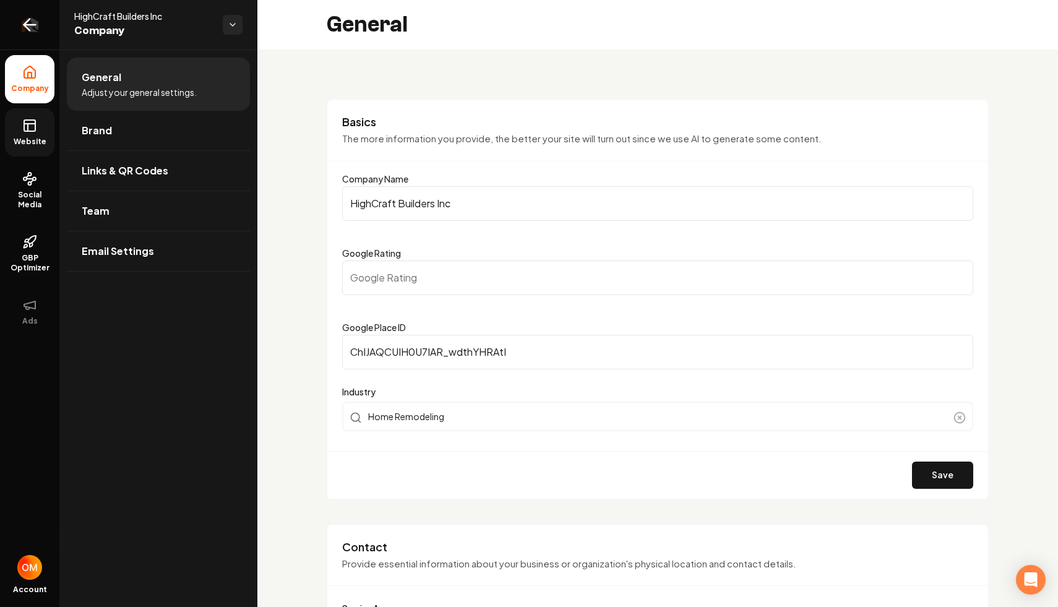
click at [32, 28] on icon "Return to dashboard" at bounding box center [30, 25] width 20 height 20
